Goal: Task Accomplishment & Management: Manage account settings

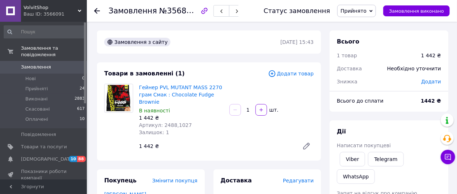
click at [38, 64] on span "Замовлення" at bounding box center [36, 67] width 30 height 7
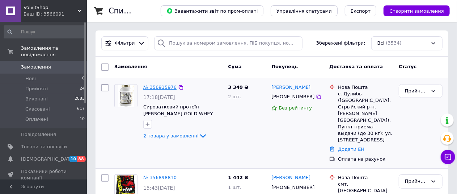
click at [158, 88] on link "№ 356915976" at bounding box center [159, 86] width 33 height 5
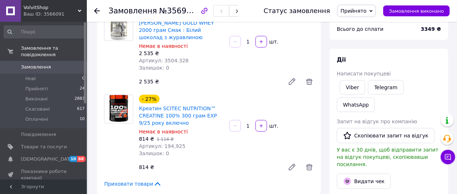
scroll to position [72, 0]
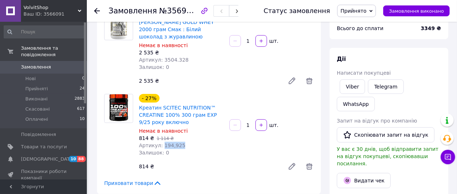
drag, startPoint x: 161, startPoint y: 146, endPoint x: 193, endPoint y: 148, distance: 32.6
click at [193, 148] on div "Артикул: 194,925" at bounding box center [181, 145] width 85 height 7
copy span "194,925"
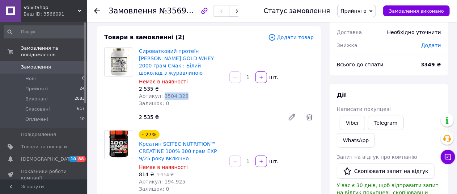
drag, startPoint x: 160, startPoint y: 96, endPoint x: 182, endPoint y: 95, distance: 22.5
click at [182, 95] on div "Артикул: 3504.328" at bounding box center [181, 95] width 85 height 7
copy span "3504.328"
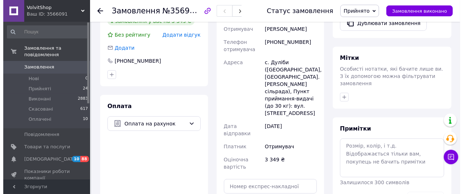
scroll to position [253, 0]
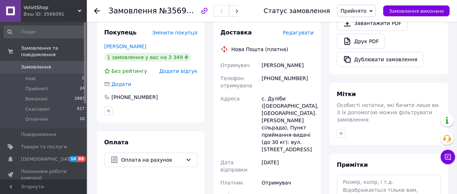
click at [300, 35] on span "Редагувати" at bounding box center [298, 33] width 31 height 6
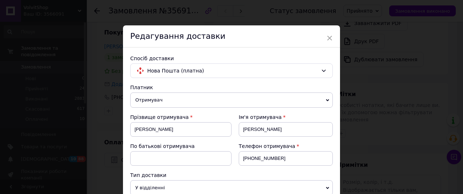
scroll to position [109, 0]
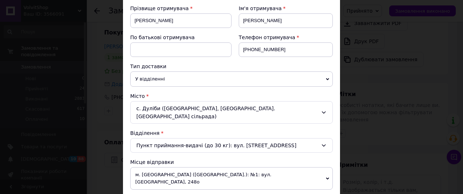
click at [177, 138] on div "Пункт приймання-видачі (до 30 кг): вул. [STREET_ADDRESS]" at bounding box center [231, 145] width 203 height 14
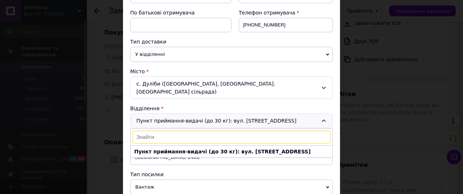
scroll to position [145, 0]
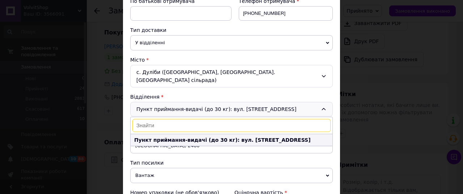
click at [158, 137] on b "Пункт приймання-видачі (до 30 кг): вул. [STREET_ADDRESS]" at bounding box center [222, 140] width 177 height 6
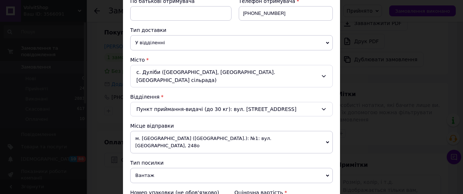
click at [189, 102] on div "Пункт приймання-видачі (до 30 кг): вул. [STREET_ADDRESS]" at bounding box center [231, 109] width 203 height 14
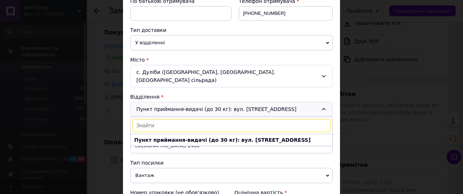
click at [184, 119] on input at bounding box center [232, 125] width 198 height 13
click at [198, 72] on div "с. Дуліби ([GEOGRAPHIC_DATA], [GEOGRAPHIC_DATA]. [GEOGRAPHIC_DATA] сільрада)" at bounding box center [231, 76] width 203 height 22
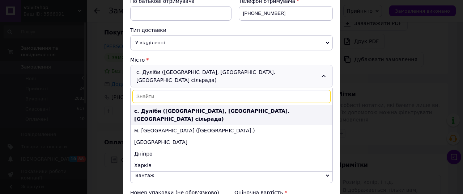
click at [235, 108] on b "с. Дуліби ([GEOGRAPHIC_DATA], [GEOGRAPHIC_DATA]. [GEOGRAPHIC_DATA] сільрада)" at bounding box center [211, 115] width 155 height 14
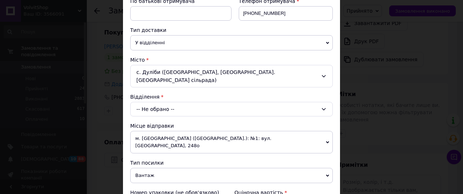
click at [169, 102] on div "-- Не обрано --" at bounding box center [231, 109] width 203 height 14
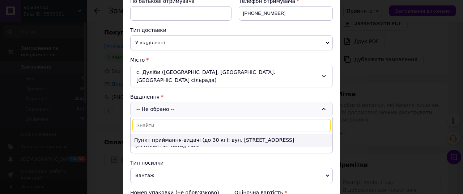
click at [187, 134] on li "Пункт приймання-видачі (до 30 кг): вул. [STREET_ADDRESS]" at bounding box center [232, 140] width 202 height 12
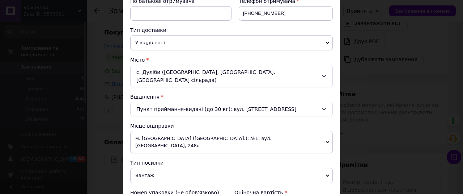
click at [261, 102] on div "Пункт приймання-видачі (до 30 кг): вул. [STREET_ADDRESS]" at bounding box center [231, 109] width 203 height 14
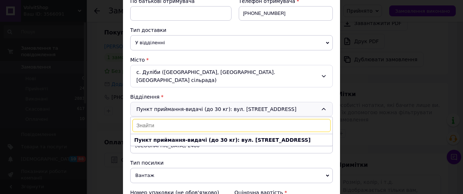
type input "1"
click at [265, 137] on b "Пункт приймання-видачі (до 30 кг): вул. [STREET_ADDRESS]" at bounding box center [222, 140] width 177 height 6
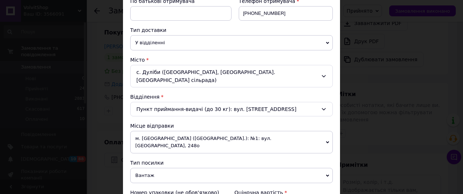
click at [296, 71] on div "с. Дуліби ([GEOGRAPHIC_DATA], [GEOGRAPHIC_DATA]. [GEOGRAPHIC_DATA] сільрада)" at bounding box center [231, 76] width 203 height 22
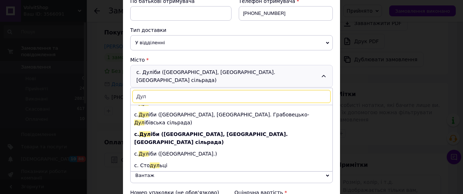
scroll to position [4, 0]
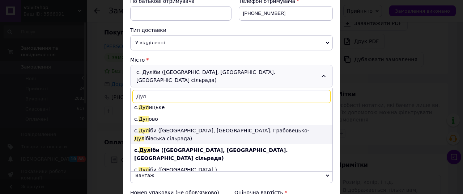
type input "Дул"
click at [291, 125] on li "с. [GEOGRAPHIC_DATA] іби ([GEOGRAPHIC_DATA], [GEOGRAPHIC_DATA]. [GEOGRAPHIC_DAT…" at bounding box center [232, 135] width 202 height 20
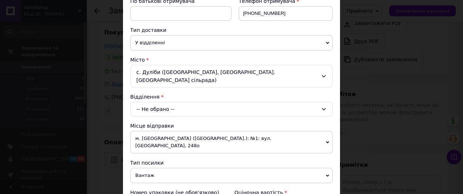
click at [223, 102] on div "-- Не обрано --" at bounding box center [231, 109] width 203 height 14
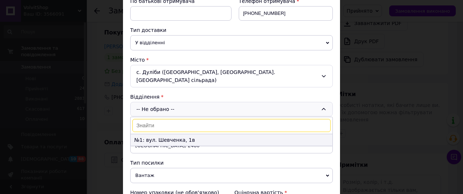
click at [196, 134] on li "№1: вул. Шевченка, 1в" at bounding box center [232, 140] width 202 height 12
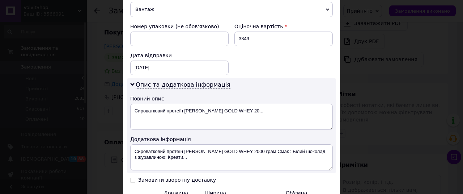
scroll to position [326, 0]
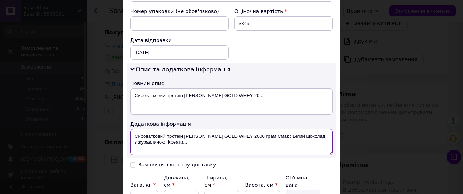
drag, startPoint x: 182, startPoint y: 118, endPoint x: 129, endPoint y: 118, distance: 52.9
click at [129, 118] on div "Опис та додаткова інформація Повний опис Сироватковий протеїн [PERSON_NAME] GOL…" at bounding box center [231, 110] width 209 height 95
drag, startPoint x: 222, startPoint y: 117, endPoint x: 304, endPoint y: 116, distance: 81.8
click at [304, 129] on textarea "В [PERSON_NAME] GOLD WHEY 2000 грам Смак : Білий шоколад з журавлиною; Креати..." at bounding box center [231, 142] width 203 height 26
click at [243, 129] on textarea "В [PERSON_NAME] GOLD WHEY 2000 грам, креати..." at bounding box center [231, 142] width 203 height 26
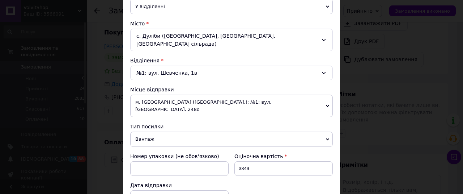
scroll to position [145, 0]
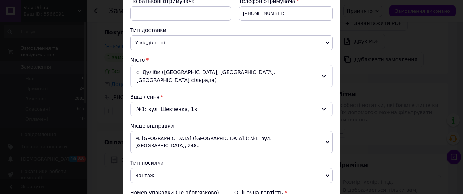
type textarea "В [PERSON_NAME] GOLD WHEY 2000 грам, креатин"
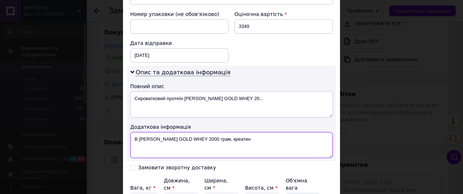
scroll to position [326, 0]
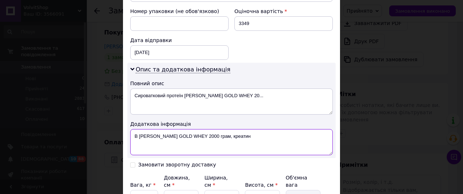
drag, startPoint x: 131, startPoint y: 118, endPoint x: 262, endPoint y: 113, distance: 131.2
click at [262, 129] on textarea "В [PERSON_NAME] GOLD WHEY 2000 грам, креатин" at bounding box center [231, 142] width 203 height 26
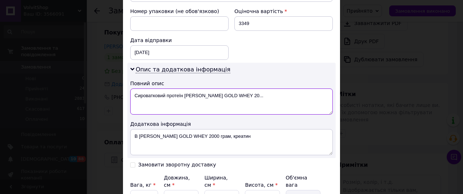
drag, startPoint x: 132, startPoint y: 76, endPoint x: 272, endPoint y: 69, distance: 140.7
click at [272, 69] on div "Опис та додаткова інформація Повний опис Сироватковий протеїн [PERSON_NAME] GOL…" at bounding box center [231, 110] width 209 height 95
paste textarea "[PERSON_NAME] GOLD WHEY 2000 грам, креатин"
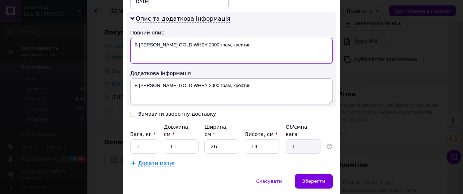
scroll to position [377, 0]
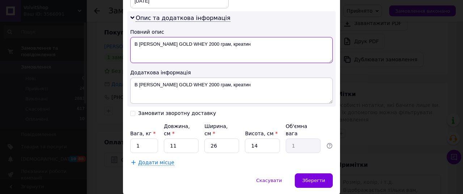
type textarea "В [PERSON_NAME] GOLD WHEY 2000 грам, креатин"
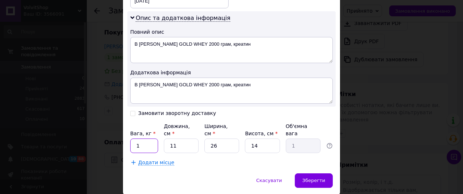
click at [148, 138] on input "1" at bounding box center [144, 145] width 28 height 14
type input "3"
click at [180, 138] on input "11" at bounding box center [181, 145] width 35 height 14
type input "1"
type input "0.1"
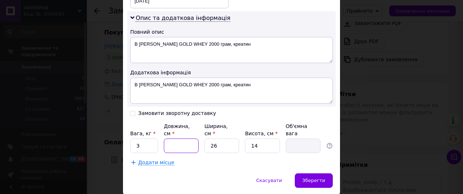
type input "1"
type input "0.1"
type input "15"
type input "1.37"
type input "1"
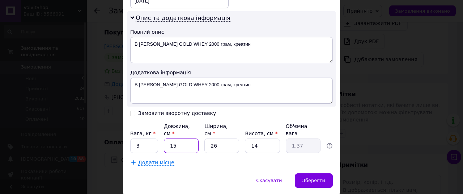
type input "0.1"
type input "2"
type input "0.18"
type input "20"
type input "1.82"
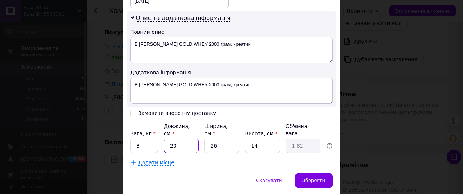
type input "20"
click at [260, 138] on input "14" at bounding box center [262, 145] width 35 height 14
type input "1"
type input "0.13"
type input "2"
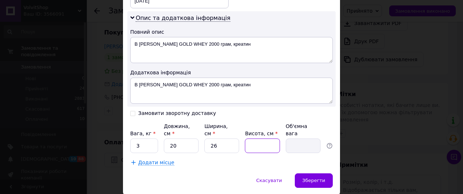
type input "0.26"
type input "20"
type input "2.6"
type input "20"
click at [143, 138] on input "3" at bounding box center [144, 145] width 28 height 14
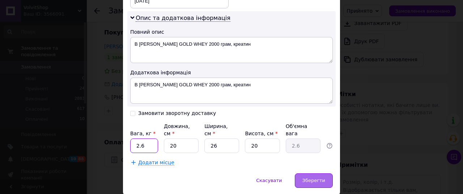
type input "2.6"
click at [303, 173] on div "Зберегти" at bounding box center [314, 180] width 38 height 14
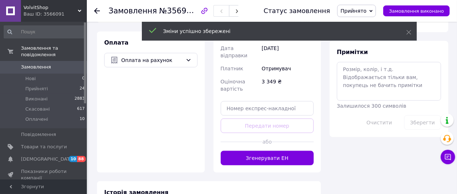
scroll to position [362, 0]
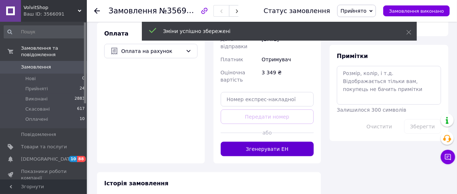
click at [269, 142] on button "Згенерувати ЕН" at bounding box center [267, 149] width 93 height 14
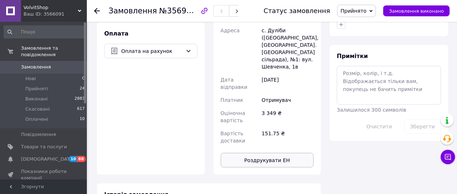
click at [269, 154] on button "Роздрукувати ЕН" at bounding box center [267, 160] width 93 height 14
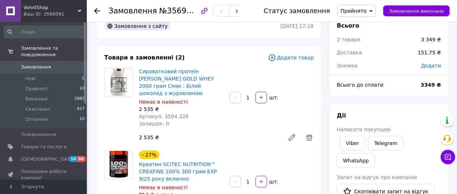
scroll to position [0, 0]
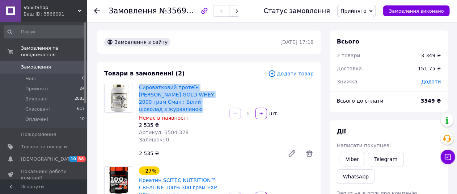
drag, startPoint x: 136, startPoint y: 85, endPoint x: 193, endPoint y: 106, distance: 60.3
click at [193, 106] on div "Сироватковий протеїн [PERSON_NAME] GOLD WHEY 2000 грам Смак : Білий шоколад з ж…" at bounding box center [181, 113] width 91 height 62
copy link "Сироватковий протеїн [PERSON_NAME] GOLD WHEY 2000 грам Смак : Білий шоколад з ж…"
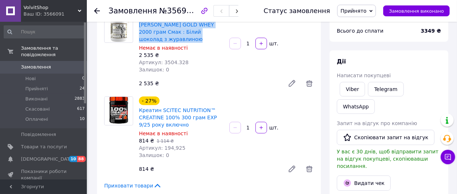
scroll to position [72, 0]
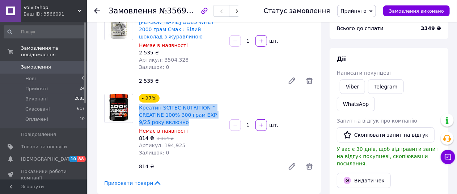
drag, startPoint x: 138, startPoint y: 105, endPoint x: 188, endPoint y: 123, distance: 52.9
click at [188, 123] on div "Креатин SCITEC NUTRITION™ CREATINE 100% 300 грам EXP 9/25 року включно" at bounding box center [181, 114] width 86 height 23
copy link "Креатин SCITEC NUTRITION™ CREATINE 100% 300 грам EXP 9/25 року включно"
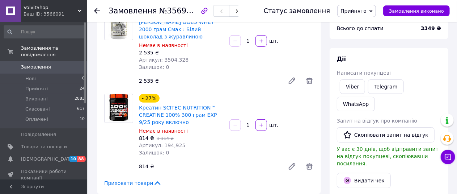
click at [97, 12] on icon at bounding box center [97, 11] width 6 height 6
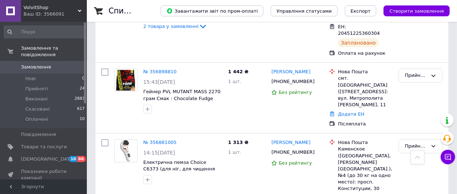
scroll to position [109, 0]
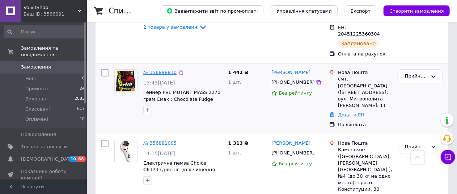
click at [164, 70] on link "№ 356898810" at bounding box center [159, 72] width 33 height 5
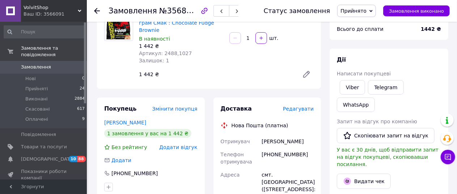
scroll to position [36, 0]
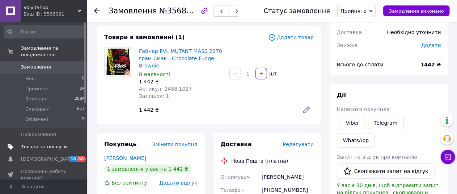
click at [35, 143] on span "Товари та послуги" at bounding box center [44, 146] width 46 height 7
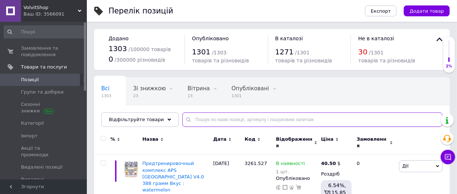
click at [217, 121] on input "text" at bounding box center [312, 119] width 260 height 14
paste input "845.2"
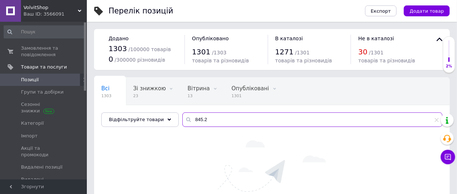
type input "845.2"
